Goal: Information Seeking & Learning: Learn about a topic

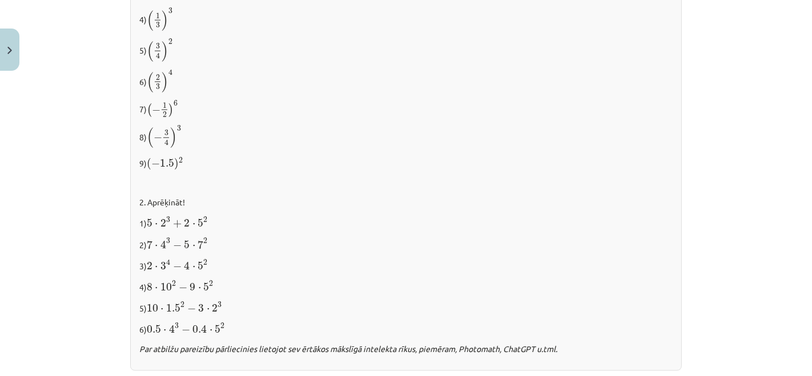
scroll to position [1057, 0]
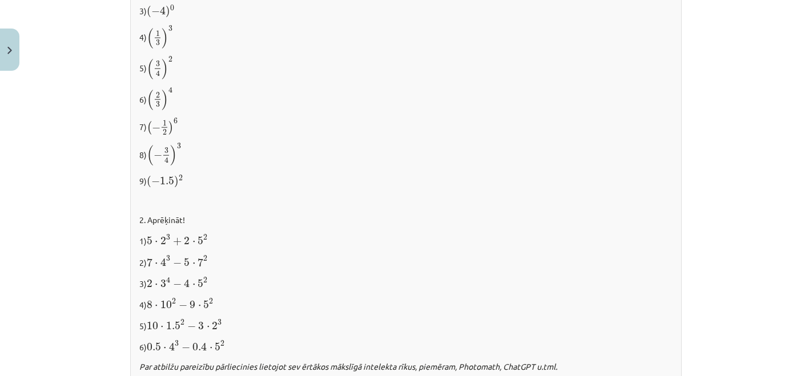
click at [203, 260] on span "2" at bounding box center [205, 259] width 4 height 6
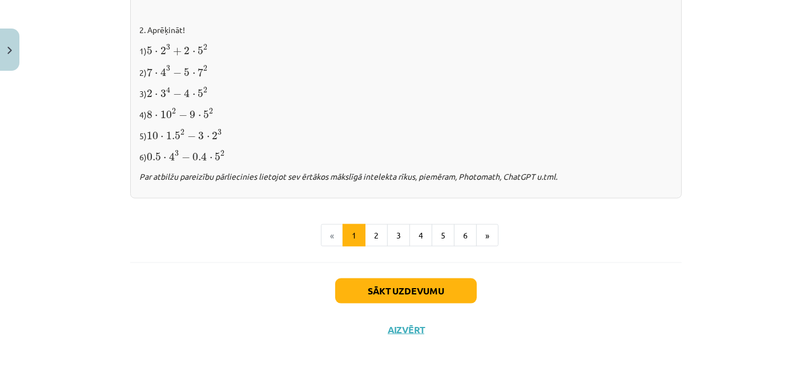
scroll to position [1184, 0]
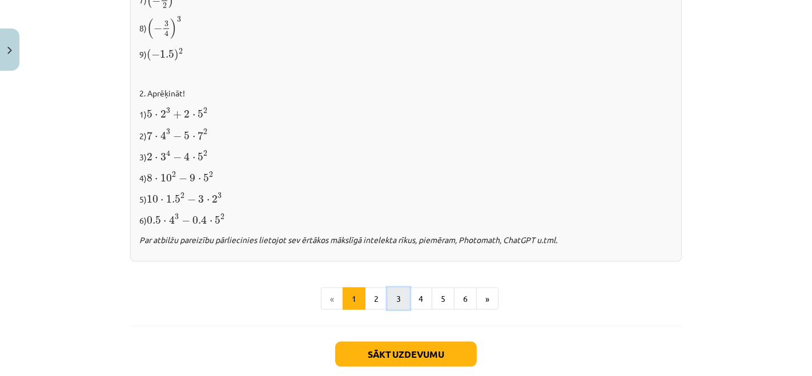
click at [400, 301] on button "3" at bounding box center [398, 299] width 23 height 23
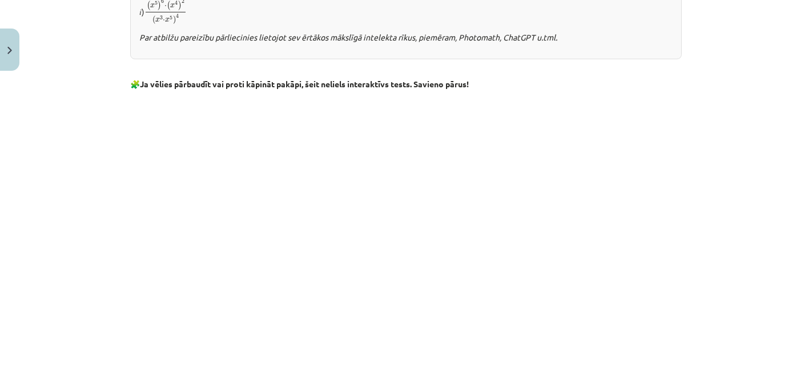
scroll to position [1029, 0]
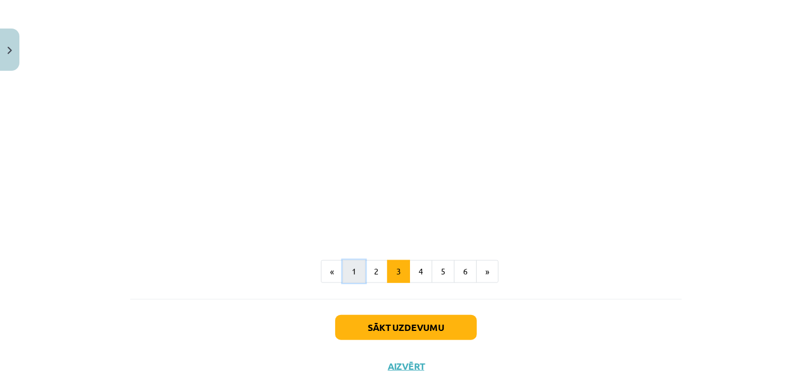
click at [347, 278] on button "1" at bounding box center [354, 271] width 23 height 23
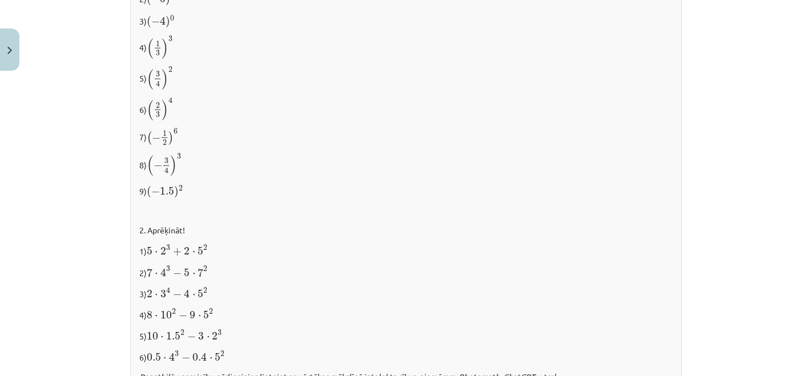
scroll to position [1184, 0]
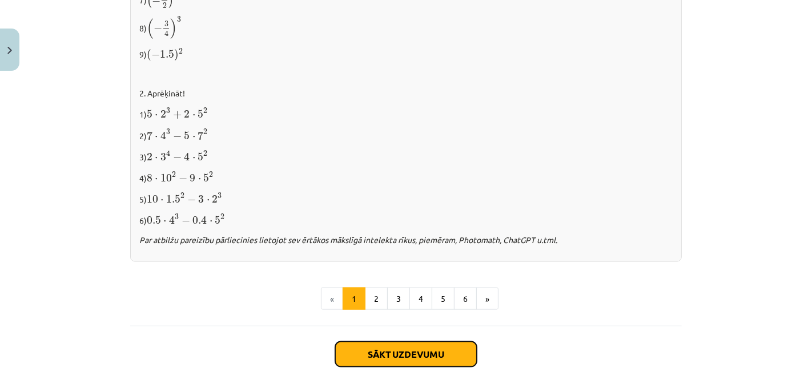
click at [364, 351] on button "Sākt uzdevumu" at bounding box center [406, 354] width 142 height 25
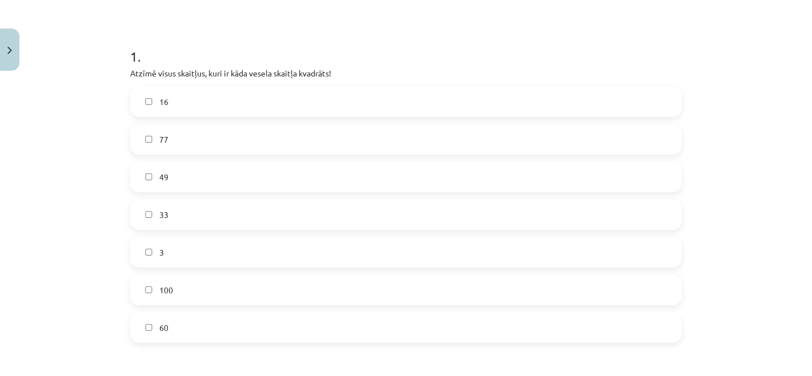
scroll to position [218, 0]
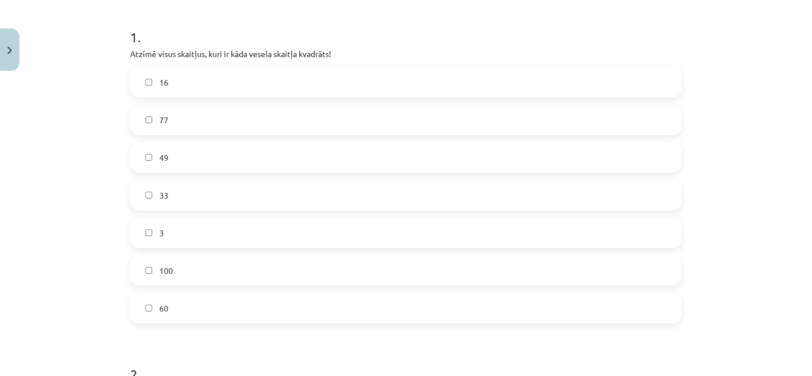
click at [310, 83] on label "16" at bounding box center [405, 82] width 549 height 29
click at [296, 159] on label "49" at bounding box center [405, 157] width 549 height 29
click at [228, 272] on label "100" at bounding box center [405, 270] width 549 height 29
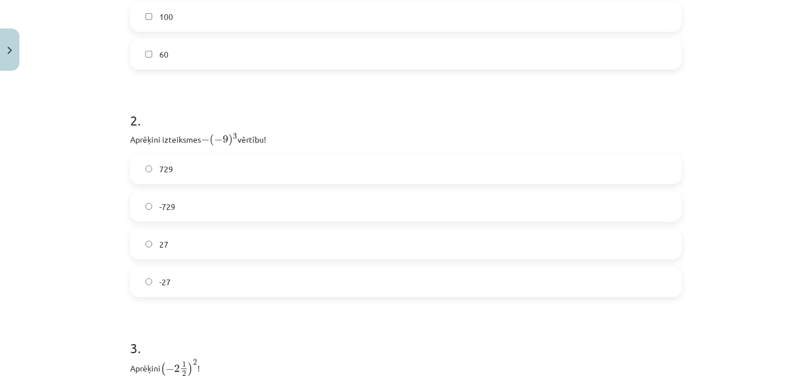
scroll to position [536, 0]
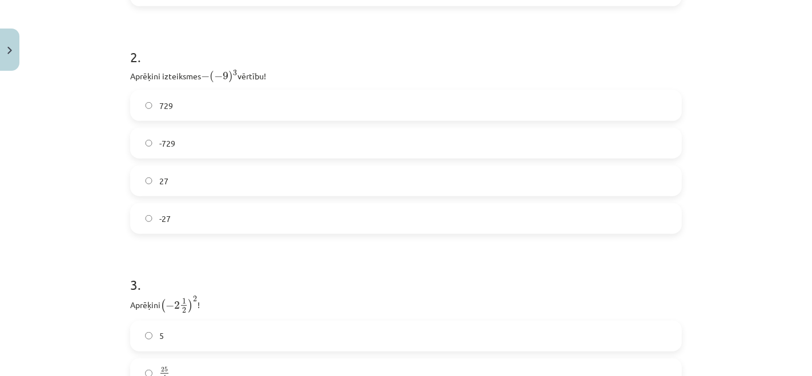
click at [218, 109] on label "729" at bounding box center [405, 105] width 549 height 29
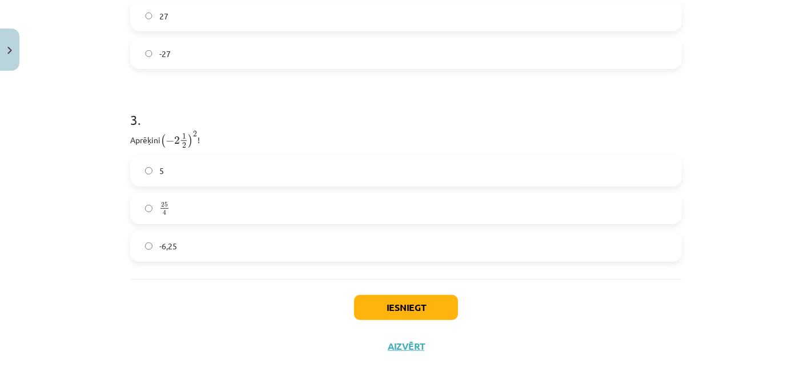
scroll to position [717, 0]
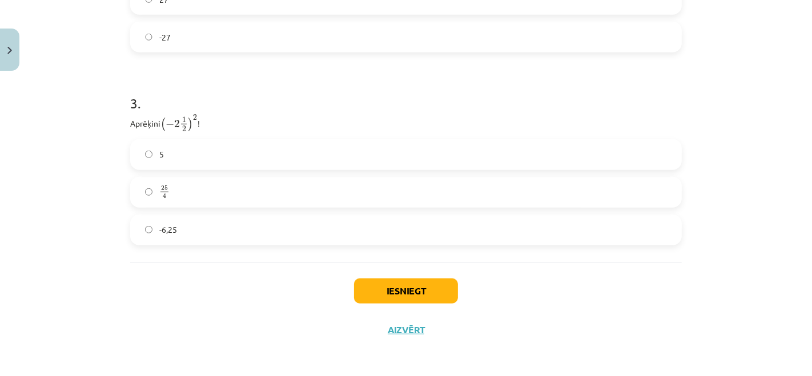
click at [231, 198] on label "25 4 25 4" at bounding box center [405, 192] width 549 height 29
click at [369, 279] on button "Iesniegt" at bounding box center [406, 291] width 104 height 25
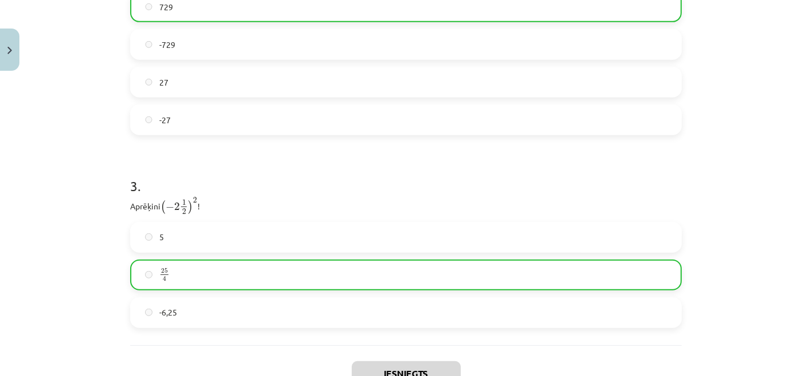
scroll to position [753, 0]
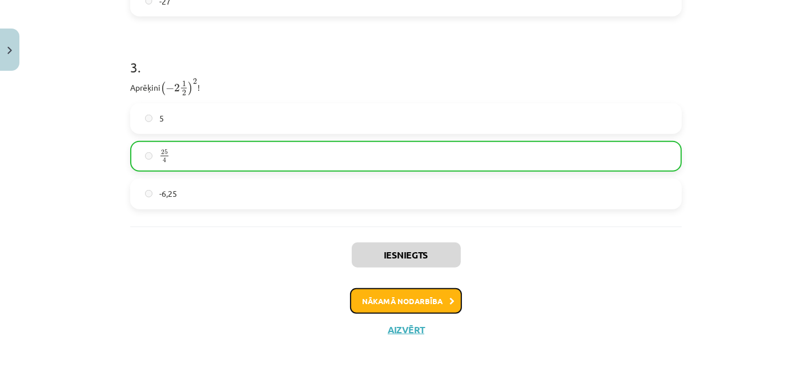
click at [373, 293] on button "Nākamā nodarbība" at bounding box center [406, 301] width 112 height 26
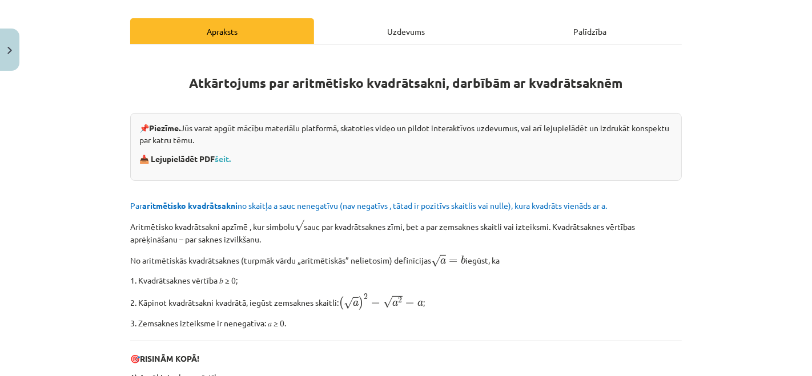
scroll to position [155, 0]
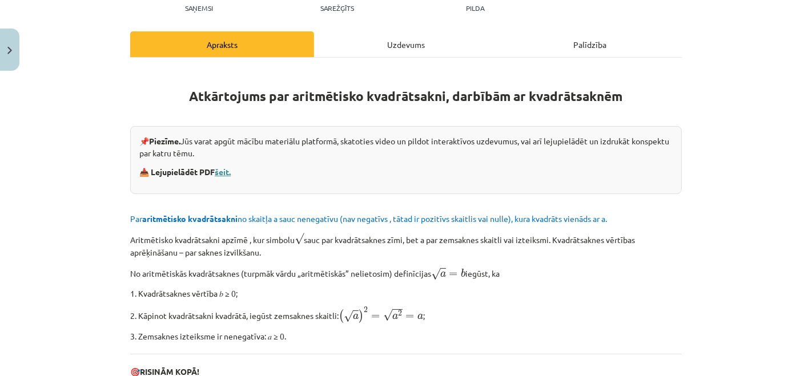
click at [222, 172] on link "šeit." at bounding box center [223, 172] width 16 height 10
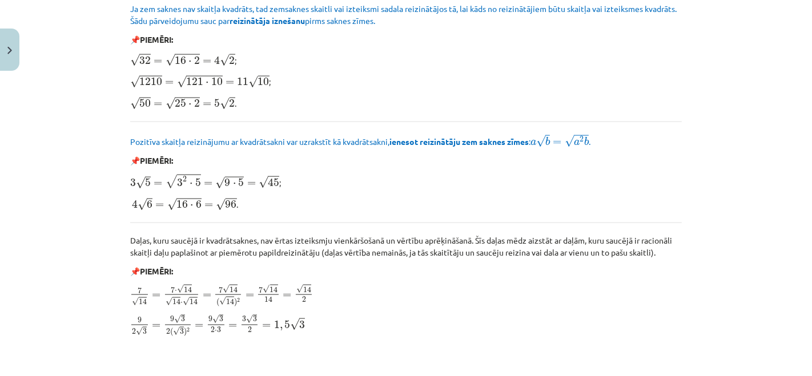
scroll to position [1415, 0]
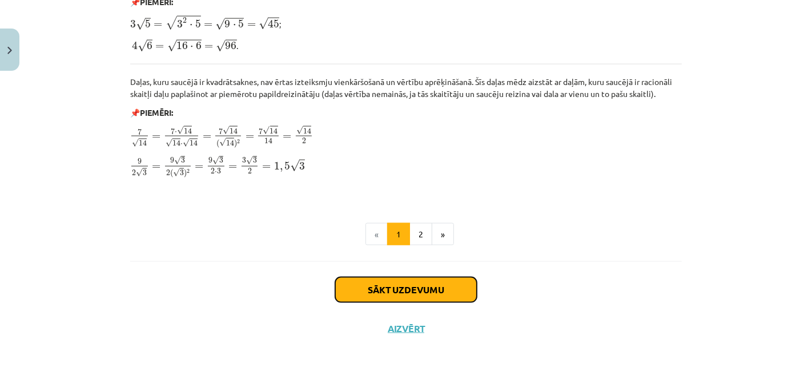
click at [467, 296] on button "Sākt uzdevumu" at bounding box center [406, 290] width 142 height 25
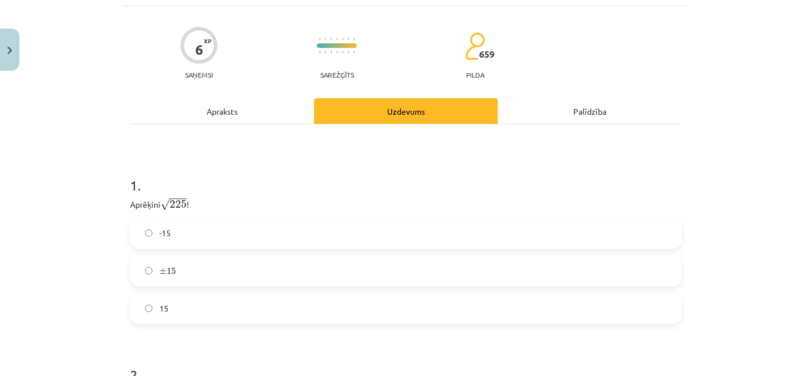
scroll to position [155, 0]
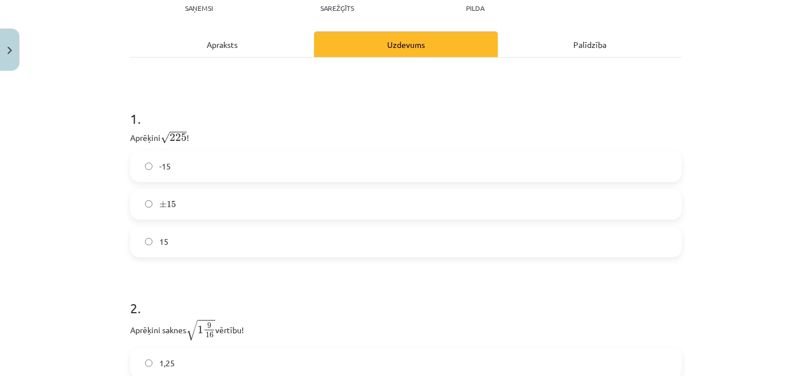
click at [359, 204] on label "± 15 ± 15" at bounding box center [405, 204] width 549 height 29
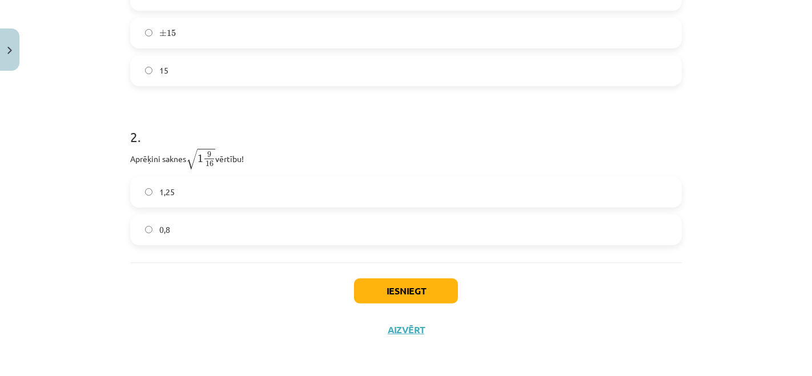
scroll to position [326, 0]
click at [267, 187] on label "1,25" at bounding box center [405, 192] width 549 height 29
click at [379, 291] on button "Iesniegt" at bounding box center [406, 291] width 104 height 25
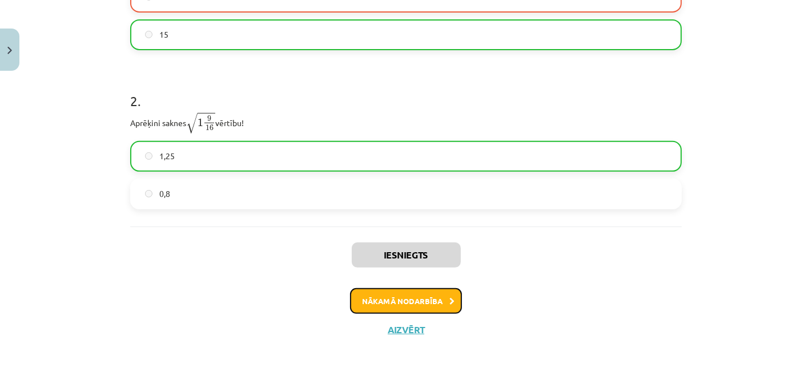
click at [439, 300] on button "Nākamā nodarbība" at bounding box center [406, 301] width 112 height 26
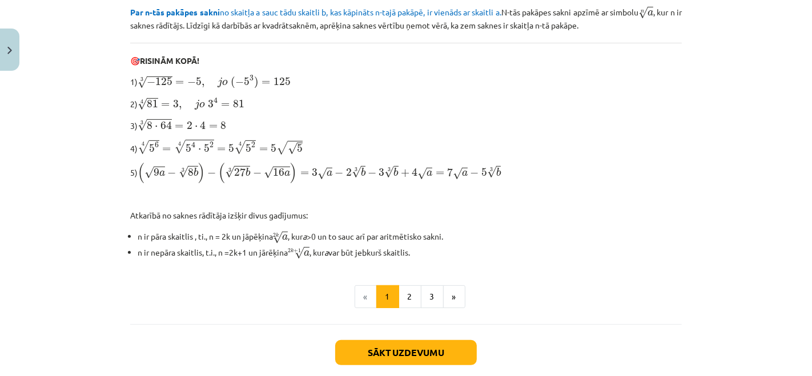
scroll to position [405, 0]
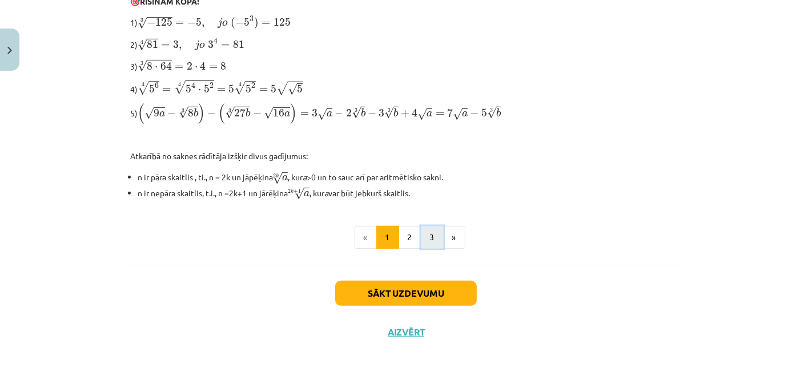
click at [424, 231] on button "3" at bounding box center [432, 237] width 23 height 23
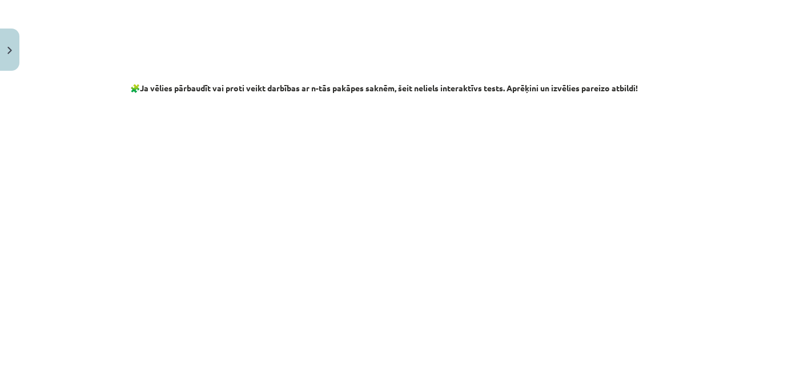
scroll to position [1927, 0]
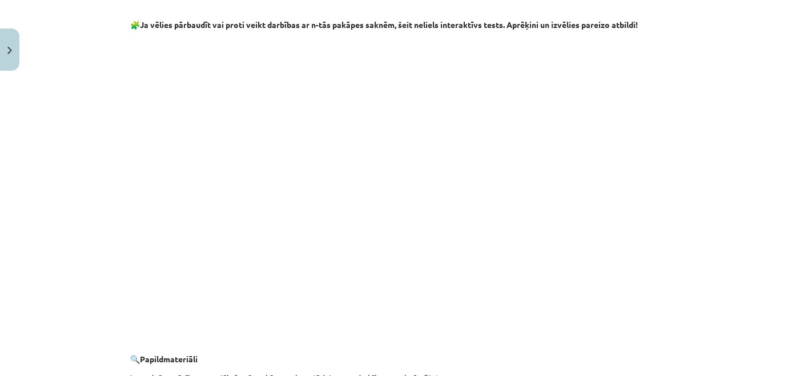
click at [115, 208] on div "Mācību tēma: Matemātikas i - 12. klases 1. ieskaites mācību materiāls (ab) #4 📝…" at bounding box center [406, 188] width 812 height 376
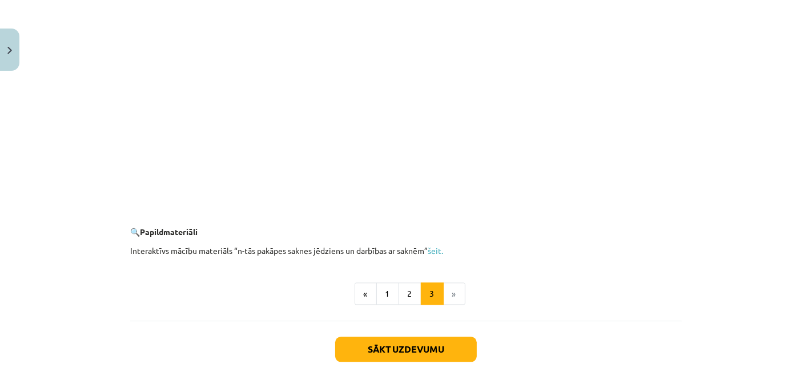
scroll to position [2118, 0]
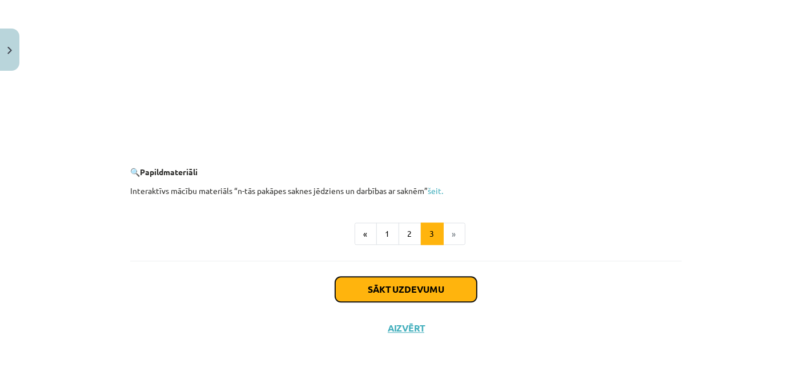
click at [421, 288] on button "Sākt uzdevumu" at bounding box center [406, 289] width 142 height 25
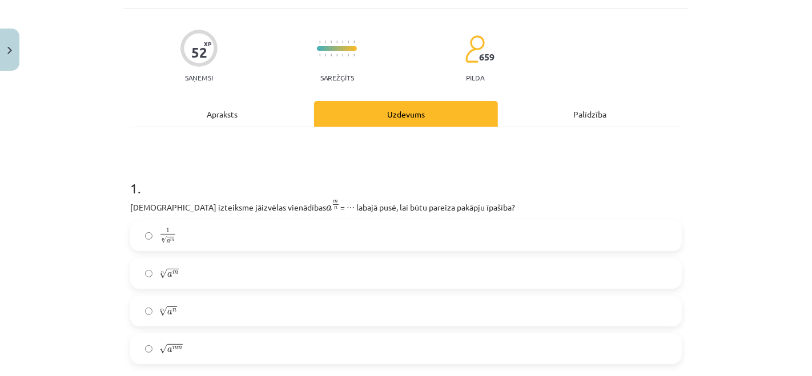
scroll to position [155, 0]
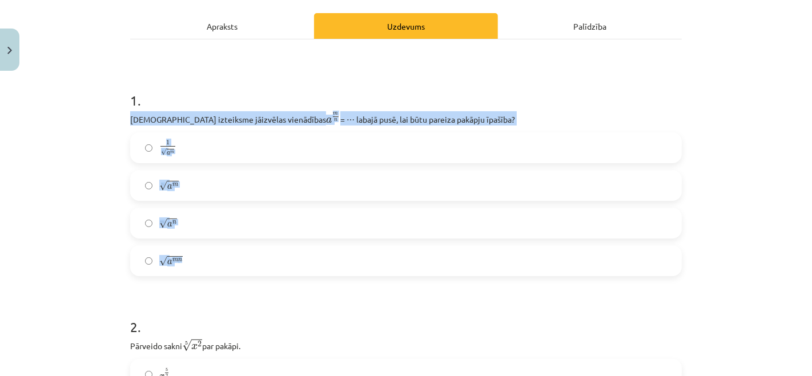
drag, startPoint x: 123, startPoint y: 116, endPoint x: 185, endPoint y: 268, distance: 163.9
copy div "[DEMOGRAPHIC_DATA] izteiksme jāizvēlas vienādības a m n a m n = ⋯ labajā pusē, …"
click at [109, 188] on div "Mācību tēma: Matemātikas i - 12. klases 1. ieskaites mācību materiāls (ab) #4 📝…" at bounding box center [406, 188] width 812 height 376
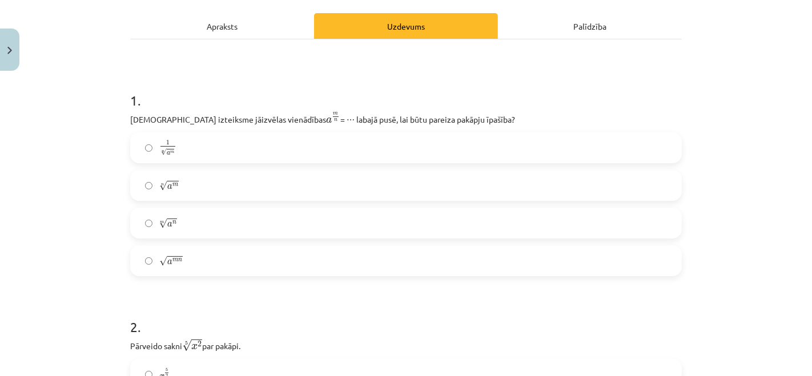
click at [230, 187] on label "n √ a m a m n" at bounding box center [405, 185] width 549 height 29
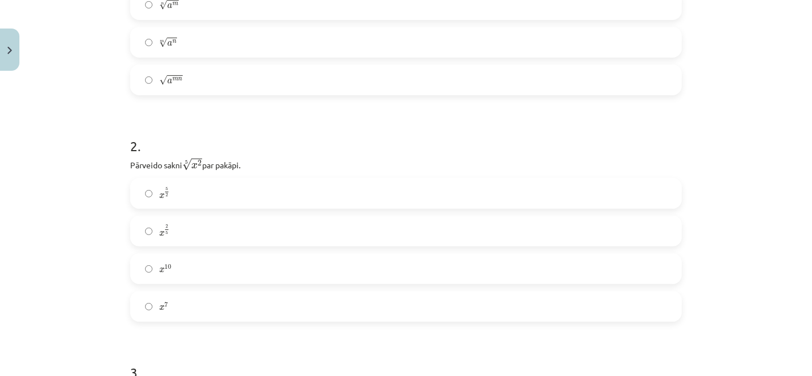
scroll to position [409, 0]
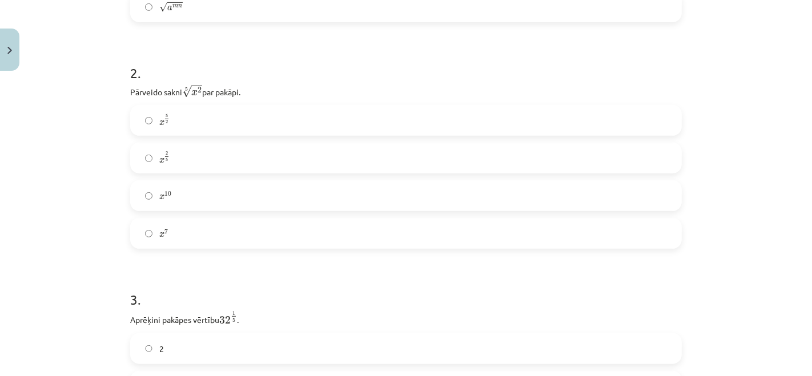
click at [172, 151] on label "x 2 5 x 2 5" at bounding box center [405, 158] width 549 height 29
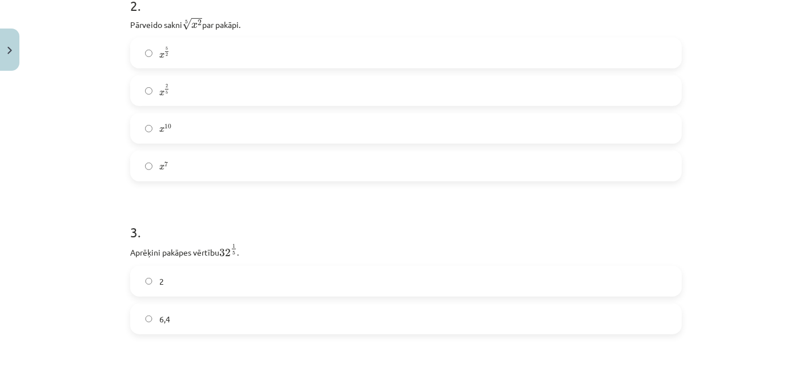
scroll to position [599, 0]
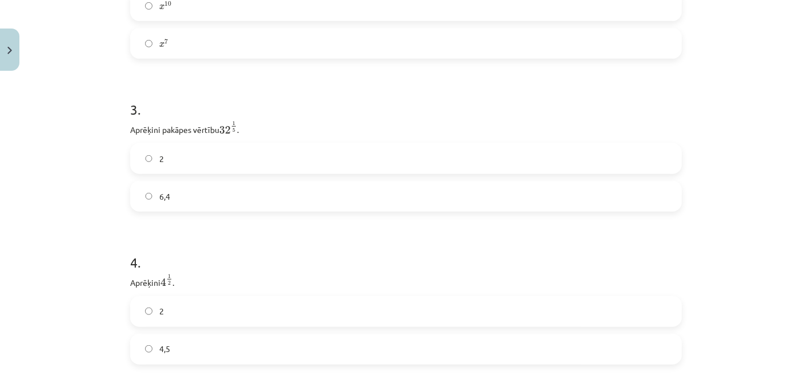
click at [183, 156] on label "2" at bounding box center [405, 158] width 549 height 29
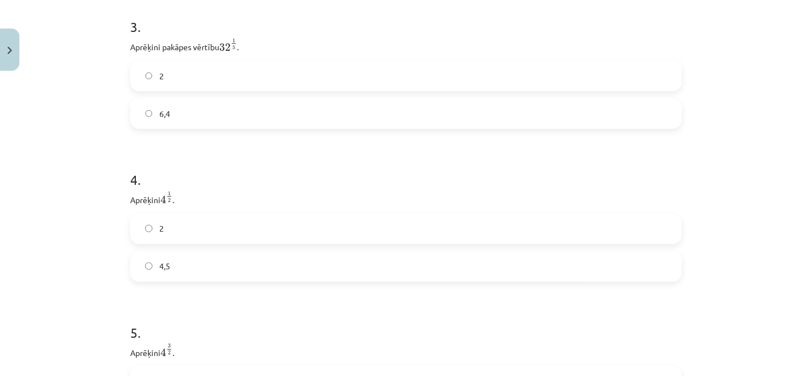
scroll to position [726, 0]
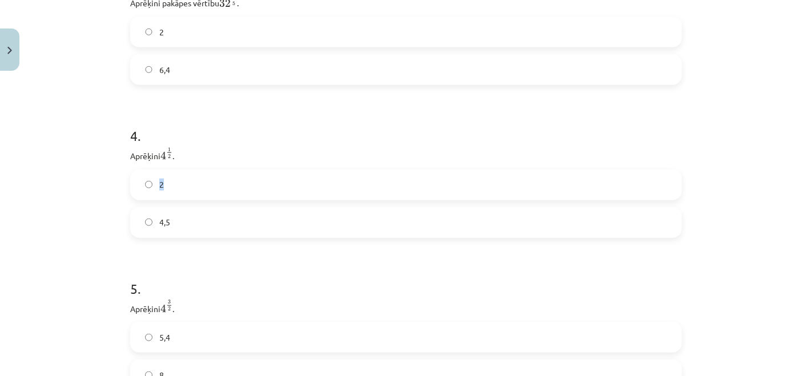
drag, startPoint x: 158, startPoint y: 192, endPoint x: 150, endPoint y: 198, distance: 9.0
click at [151, 198] on label "2" at bounding box center [405, 185] width 549 height 29
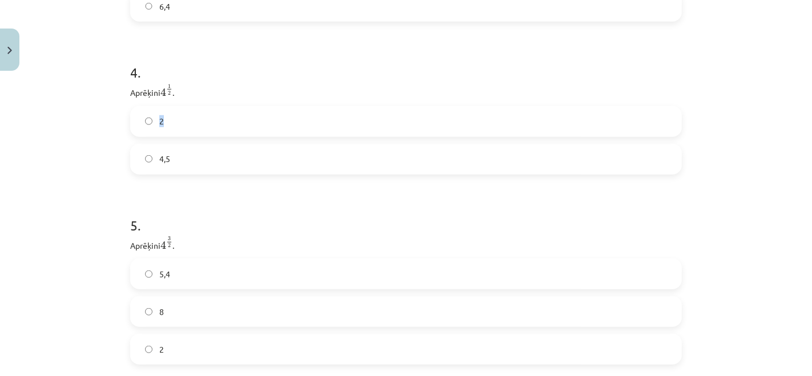
click at [175, 115] on label "2" at bounding box center [405, 121] width 549 height 29
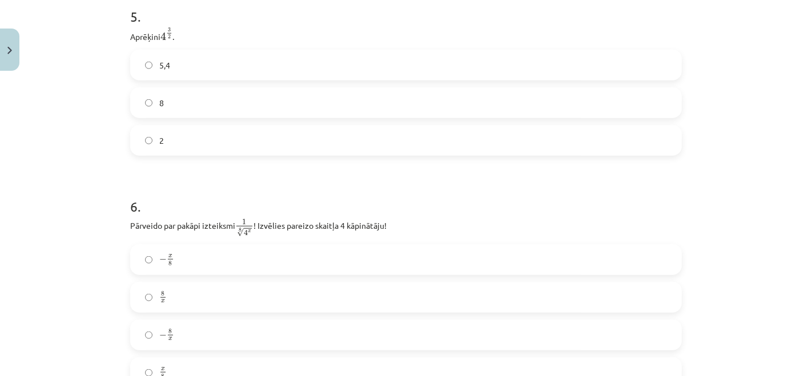
scroll to position [980, 0]
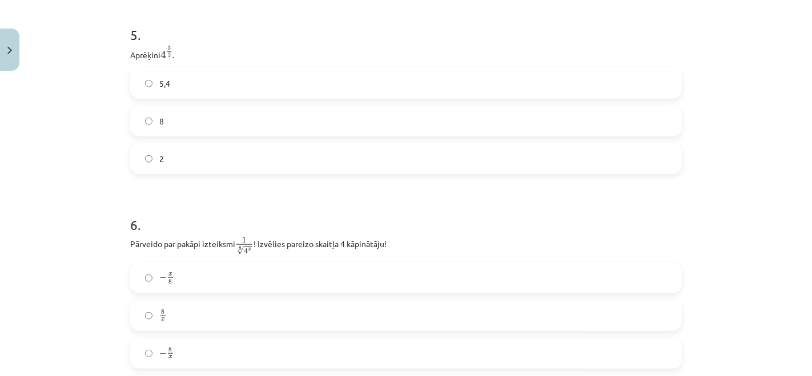
click at [185, 118] on label "8" at bounding box center [405, 121] width 549 height 29
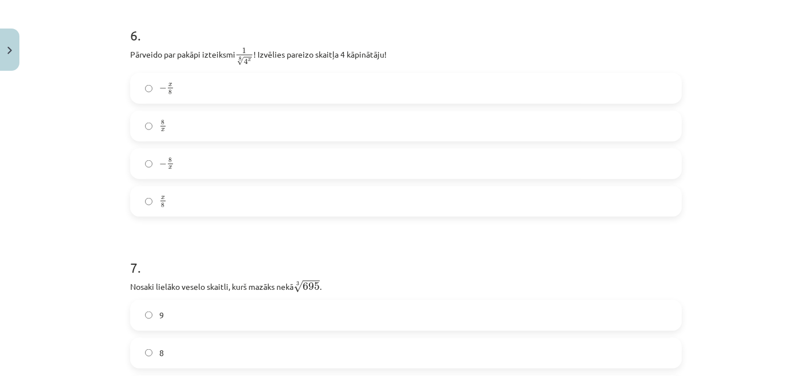
scroll to position [1170, 0]
click at [182, 203] on label "x 8 x 8" at bounding box center [405, 201] width 549 height 29
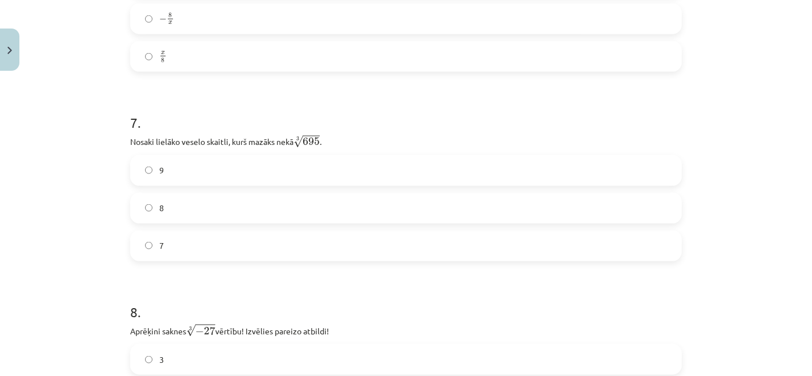
scroll to position [1360, 0]
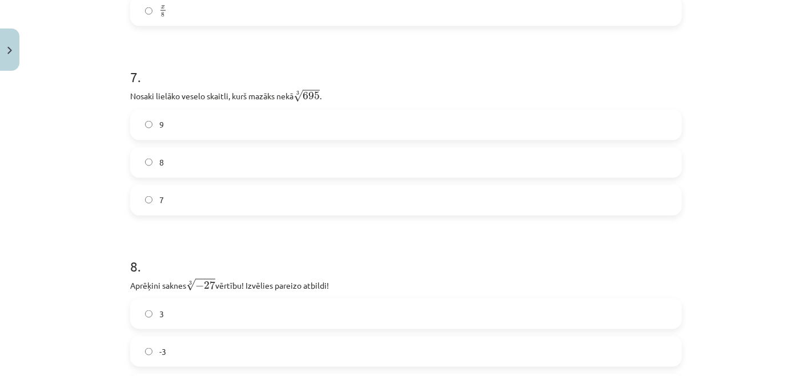
click at [165, 168] on label "8" at bounding box center [405, 162] width 549 height 29
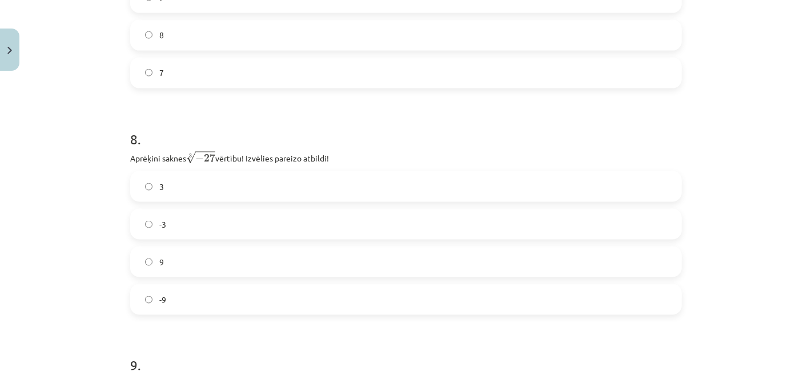
scroll to position [1551, 0]
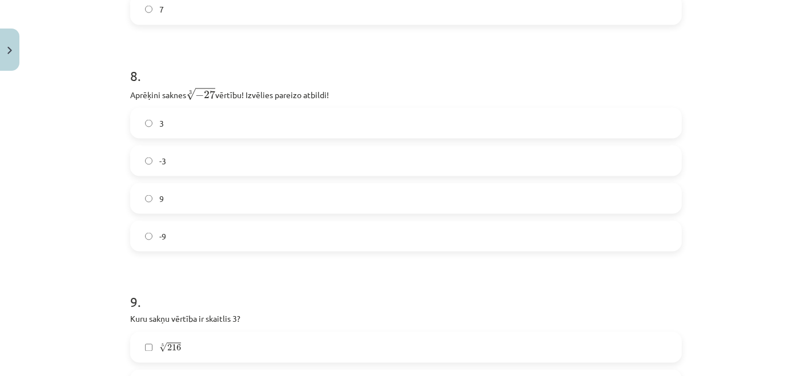
click at [202, 166] on label "-3" at bounding box center [405, 161] width 549 height 29
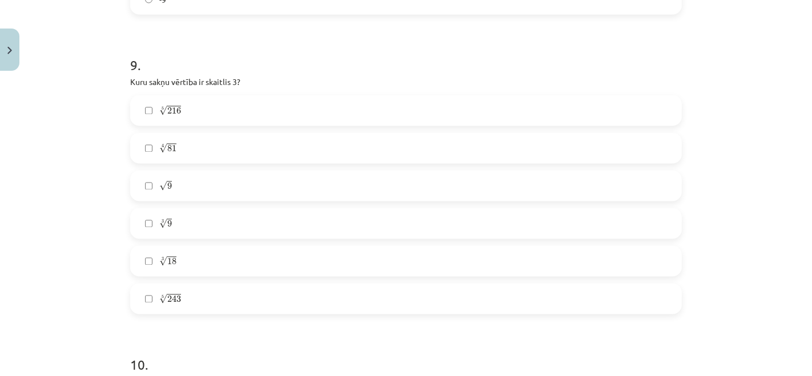
scroll to position [1805, 0]
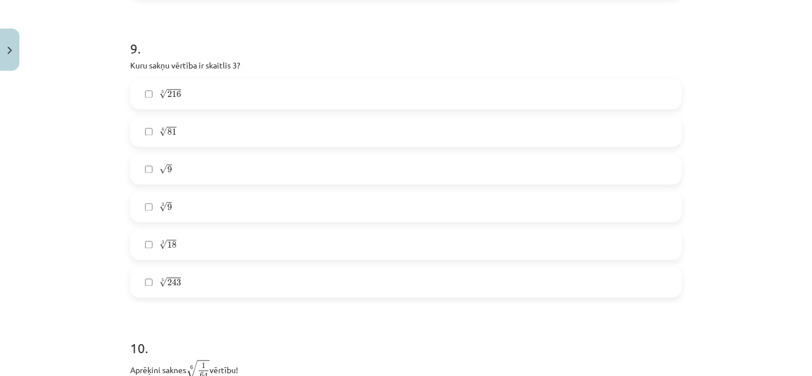
click at [295, 206] on label "3 √ 9 9 3" at bounding box center [405, 207] width 549 height 29
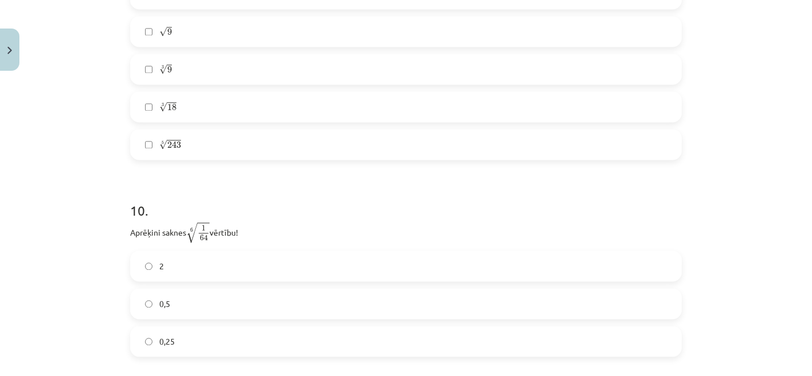
scroll to position [2059, 0]
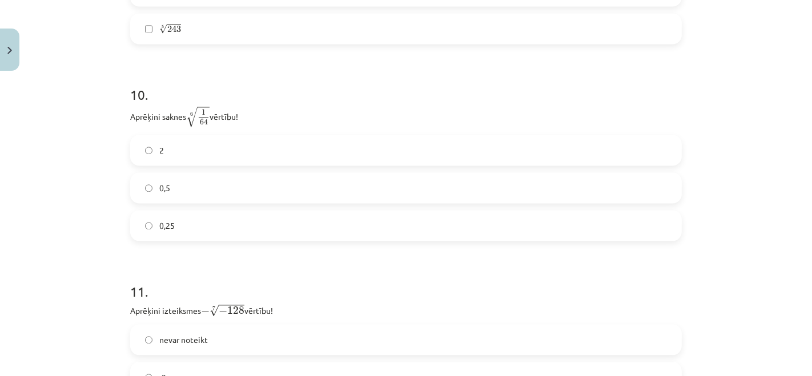
click at [179, 183] on label "0,5" at bounding box center [405, 188] width 549 height 29
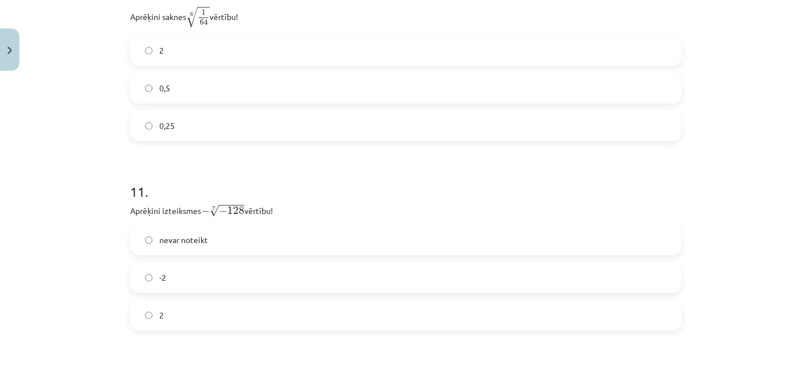
scroll to position [2249, 0]
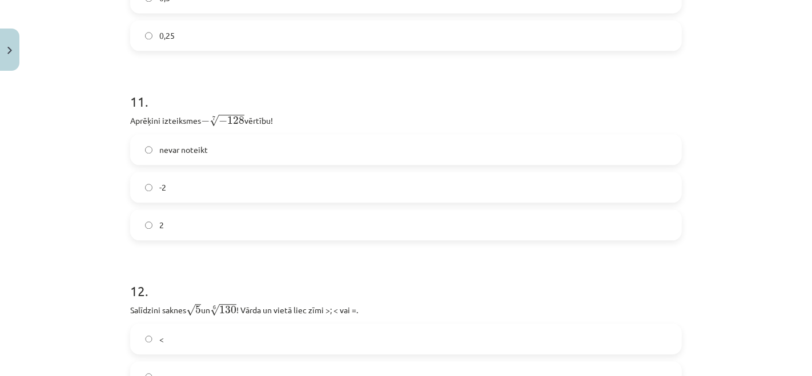
click at [186, 219] on label "2" at bounding box center [405, 225] width 549 height 29
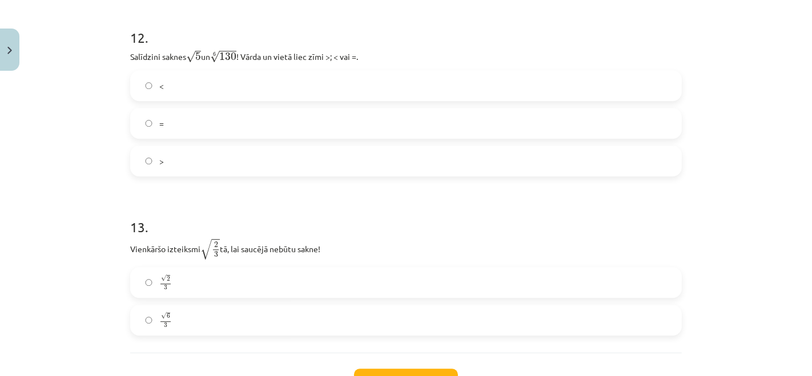
click at [231, 164] on label ">" at bounding box center [405, 161] width 549 height 29
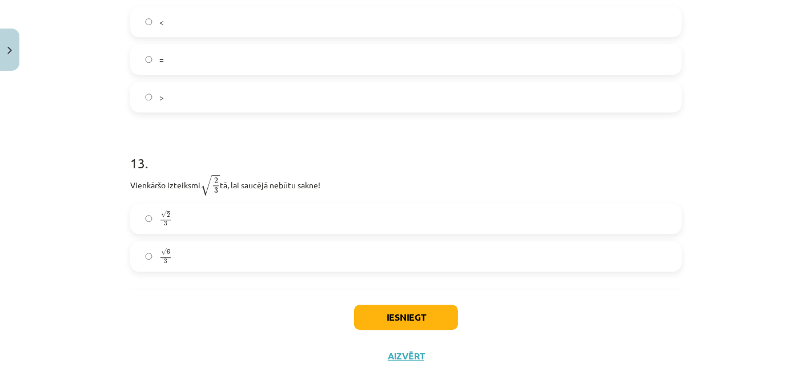
scroll to position [2596, 0]
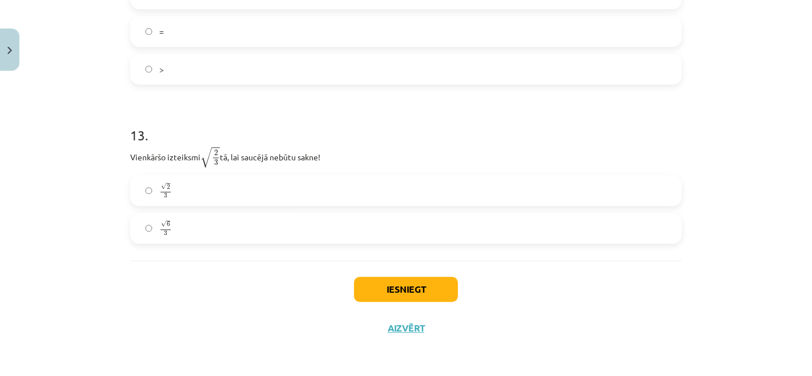
click at [254, 184] on label "√ 2 3 2 3" at bounding box center [405, 190] width 549 height 29
click at [210, 229] on label "√ 6 3 6 3" at bounding box center [405, 228] width 549 height 29
click at [401, 291] on button "Iesniegt" at bounding box center [406, 289] width 104 height 25
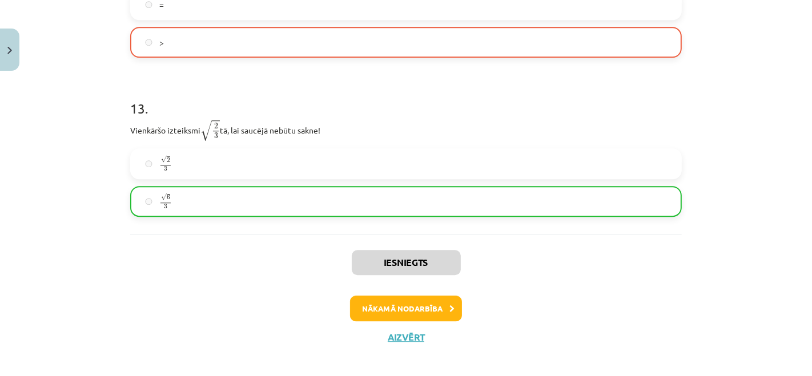
scroll to position [2631, 0]
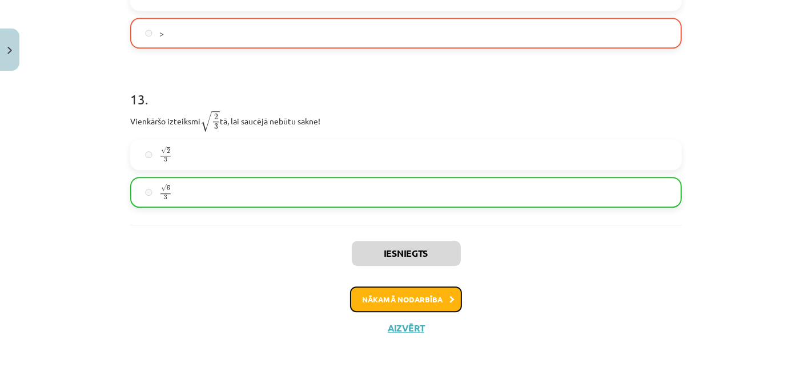
click at [408, 292] on button "Nākamā nodarbība" at bounding box center [406, 300] width 112 height 26
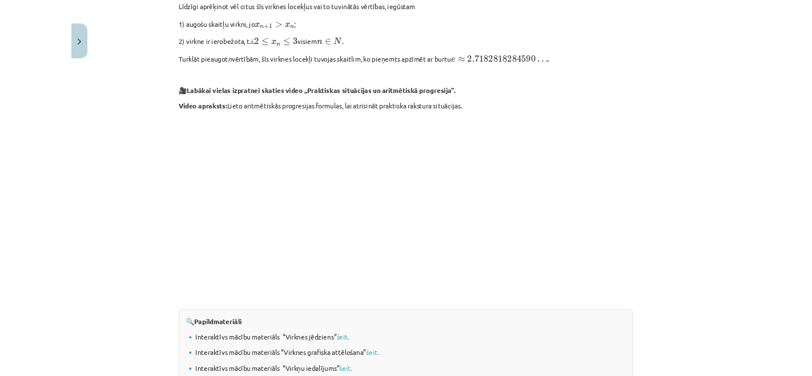
scroll to position [926, 0]
